Goal: Task Accomplishment & Management: Manage account settings

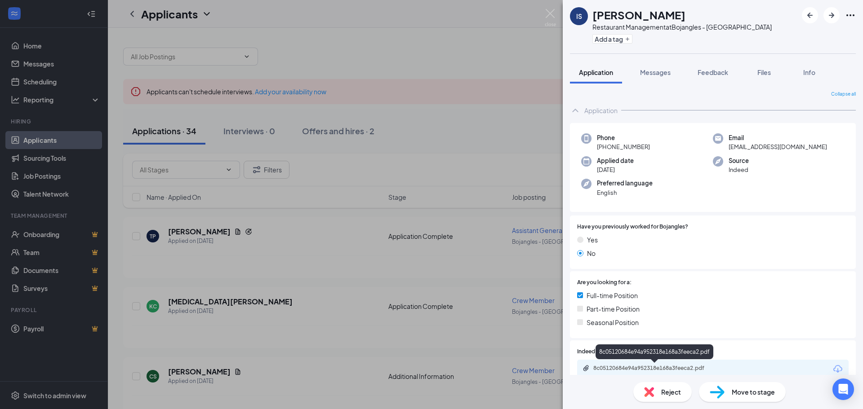
click at [622, 371] on div "8c05120684e94a952318e168a3feeca2.pdf" at bounding box center [656, 368] width 126 height 7
click at [545, 14] on img at bounding box center [549, 18] width 11 height 18
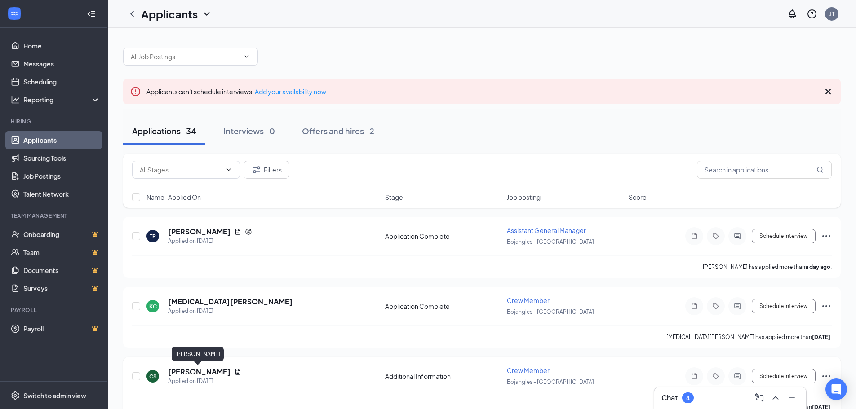
click at [186, 373] on h5 "[PERSON_NAME]" at bounding box center [199, 372] width 62 height 10
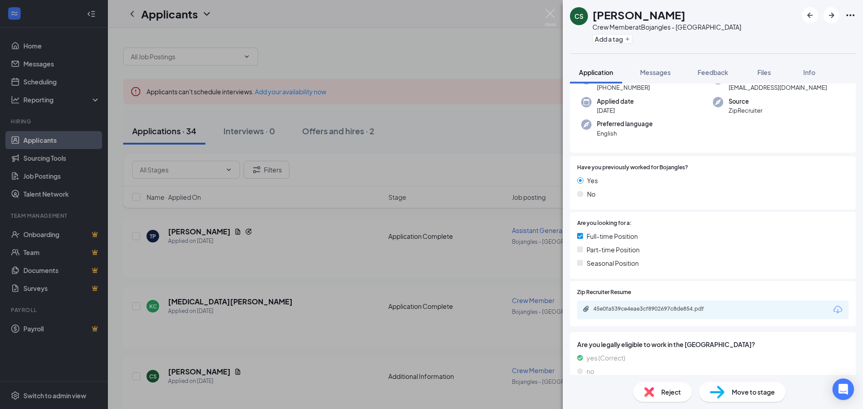
scroll to position [92, 0]
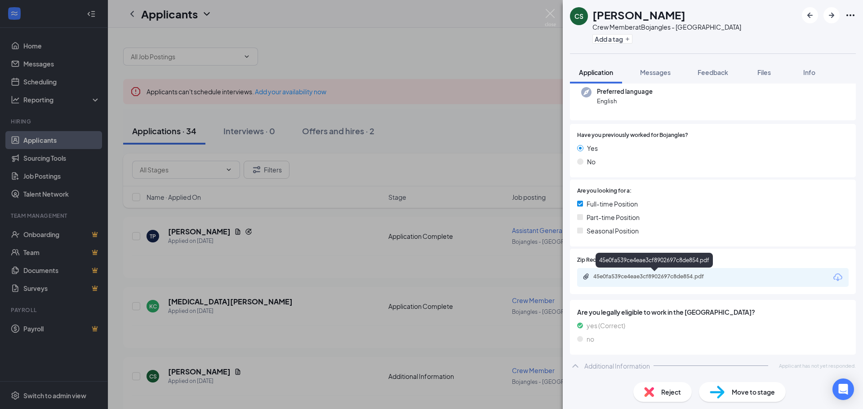
click at [675, 277] on div "45e0fa539ce4eae3cf8902697c8de854.pdf" at bounding box center [656, 276] width 126 height 7
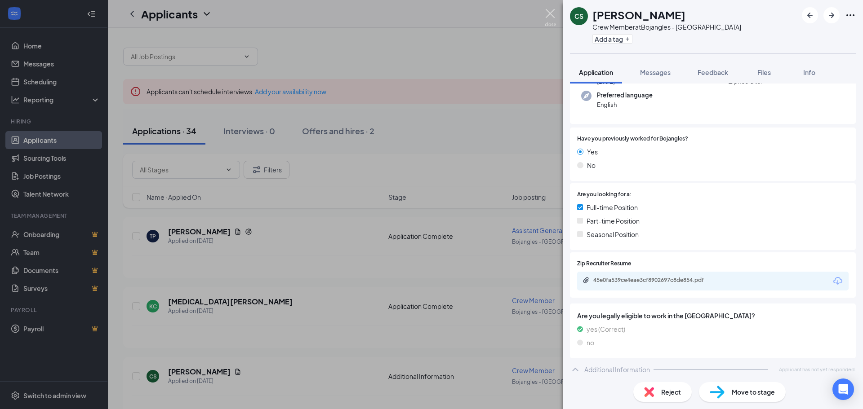
click at [550, 15] on img at bounding box center [549, 18] width 11 height 18
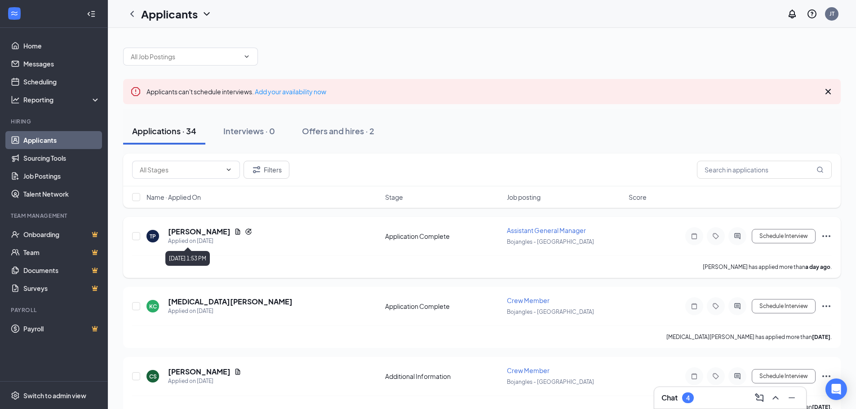
click at [202, 240] on div "Applied on [DATE]" at bounding box center [210, 241] width 84 height 9
click at [193, 231] on h5 "[PERSON_NAME]" at bounding box center [199, 232] width 62 height 10
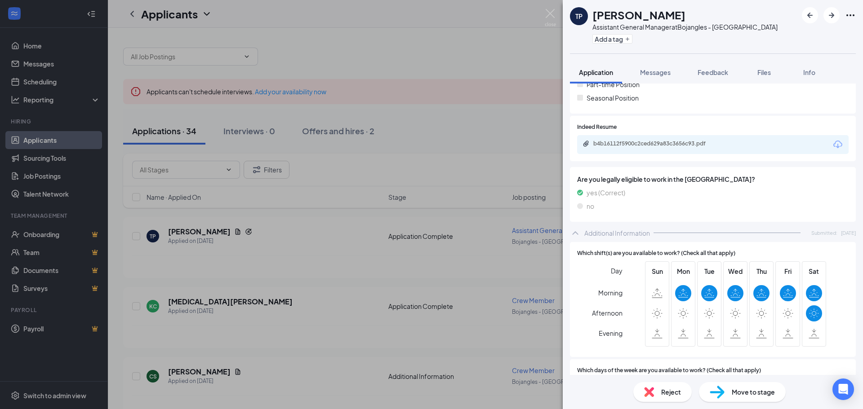
scroll to position [108, 0]
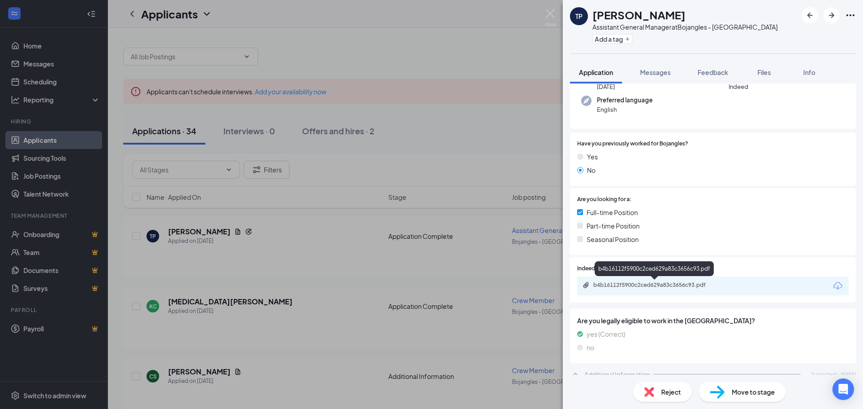
click at [610, 283] on div "b4b16112f5900c2ced629a83c3656c93.pdf" at bounding box center [656, 285] width 126 height 7
click at [549, 11] on img at bounding box center [549, 18] width 11 height 18
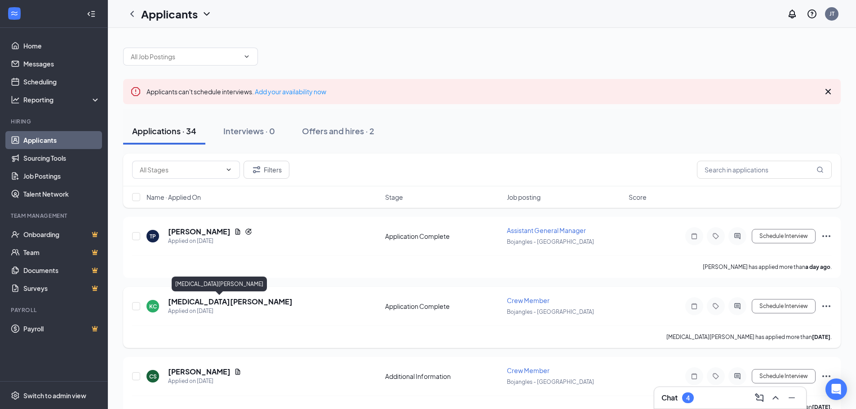
click at [197, 305] on h5 "[MEDICAL_DATA][PERSON_NAME]" at bounding box center [230, 302] width 124 height 10
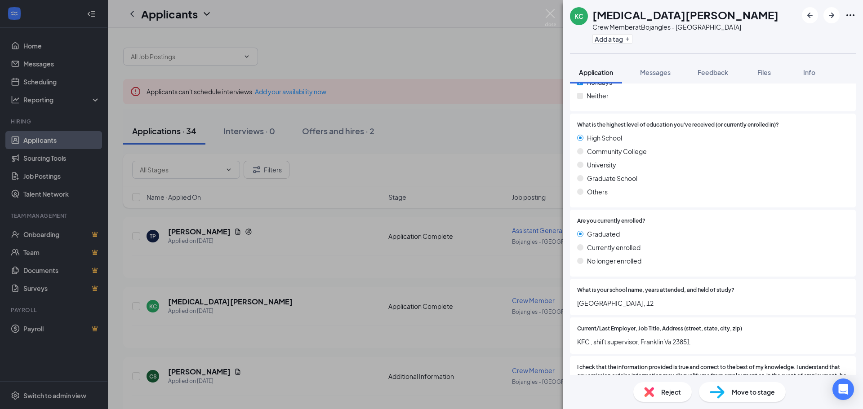
scroll to position [504, 0]
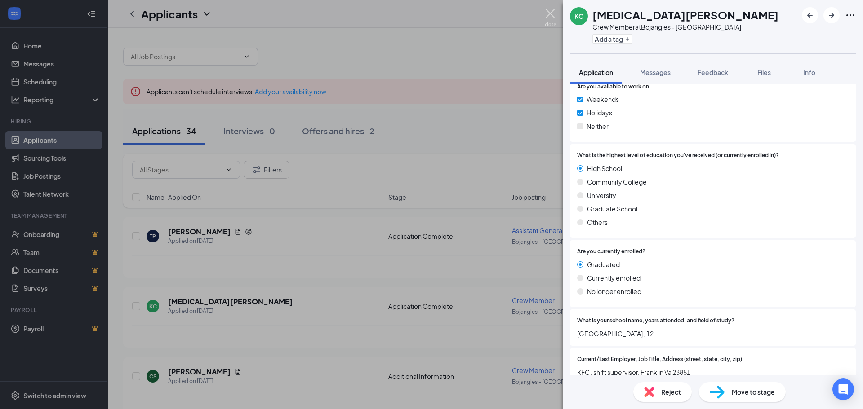
click at [553, 15] on img at bounding box center [549, 18] width 11 height 18
